Goal: Obtain resource: Download file/media

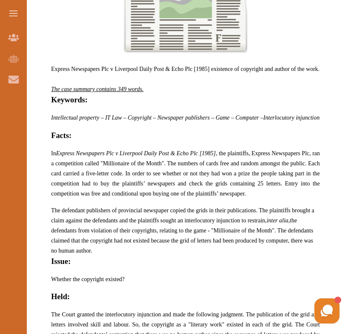
scroll to position [387, 0]
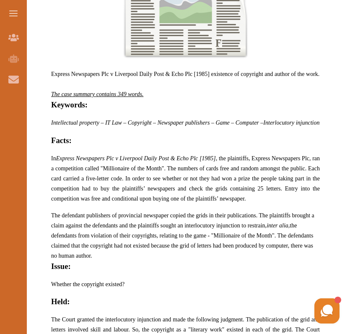
click at [52, 74] on span "Express Newspapers Plc v Liverpool Daily Post & Echo Plc [1985] existence of co…" at bounding box center [185, 74] width 268 height 6
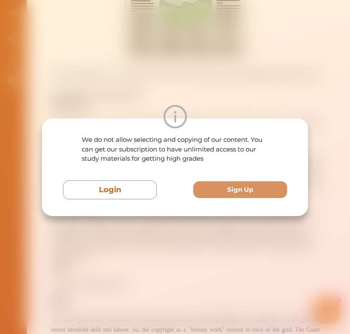
click at [96, 272] on div "We do not allow selecting and copying of our content. You can get our subscript…" at bounding box center [175, 167] width 350 height 334
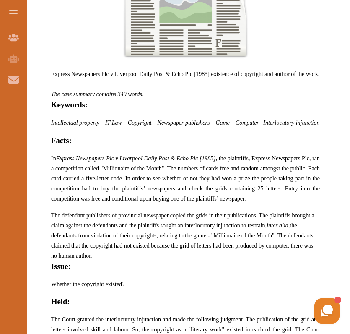
drag, startPoint x: 50, startPoint y: 75, endPoint x: 111, endPoint y: 148, distance: 94.9
click at [111, 148] on div "Express Newspapers Plc v Liverpool Daily Post & Echo Plc [1985] existence of co…" at bounding box center [185, 188] width 295 height 566
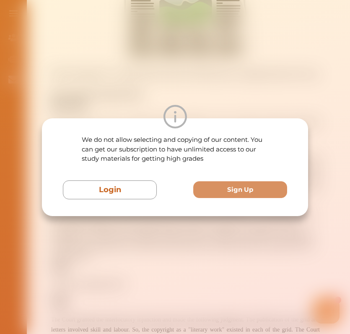
click at [110, 80] on div "We do not allow selecting and copying of our content. You can get our subscript…" at bounding box center [175, 167] width 350 height 334
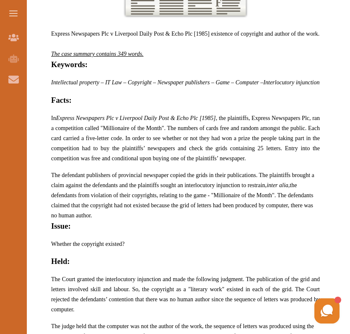
scroll to position [524, 0]
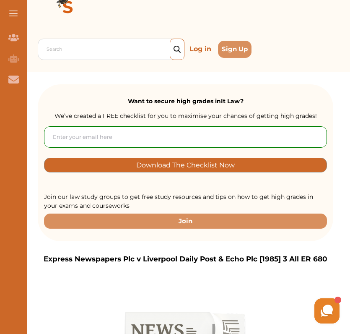
click at [123, 140] on input "email" at bounding box center [185, 136] width 283 height 21
type input "simranv2005@gmail.com"
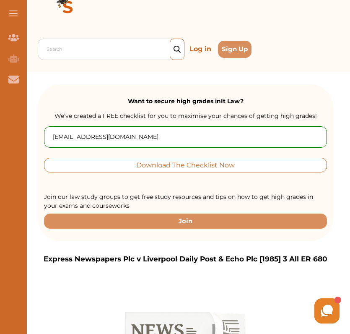
click at [126, 171] on button "Download The Checklist Now" at bounding box center [185, 165] width 283 height 15
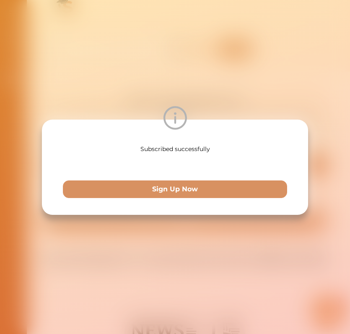
click at [249, 62] on div "Subscribed successfully Sign Up Now" at bounding box center [175, 167] width 350 height 334
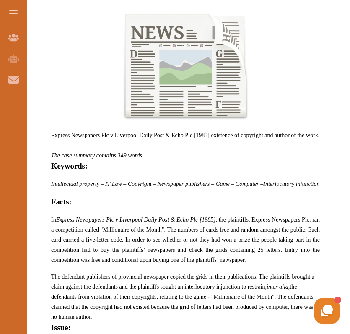
scroll to position [402, 0]
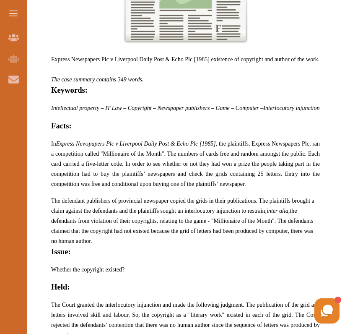
drag, startPoint x: 50, startPoint y: 58, endPoint x: 140, endPoint y: 128, distance: 114.1
click at [140, 128] on div "Express Newspapers Plc v Liverpool Daily Post & Echo Plc [1985] existence of co…" at bounding box center [185, 174] width 295 height 566
